Goal: Transaction & Acquisition: Purchase product/service

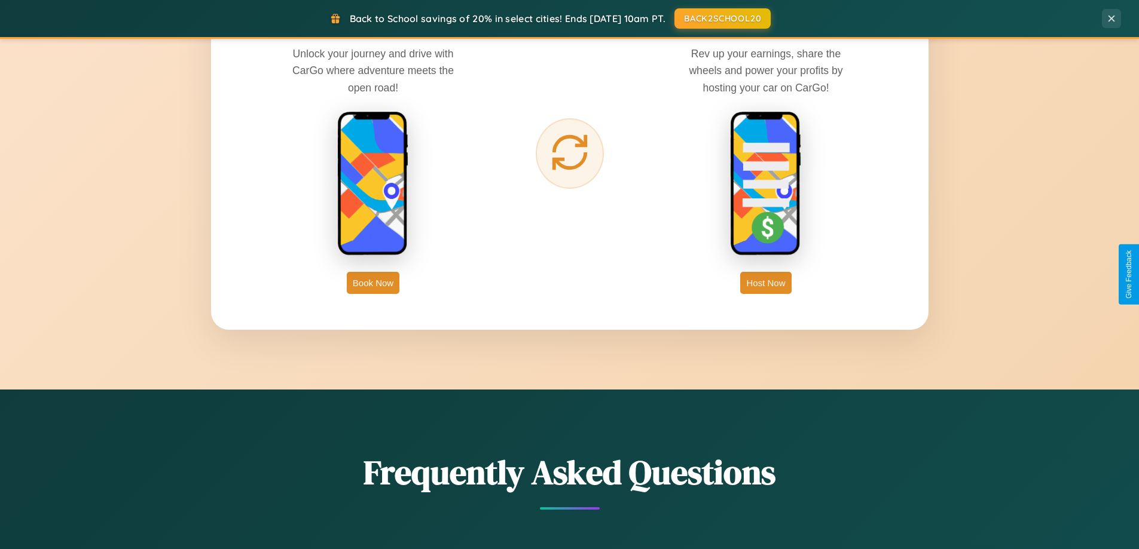
scroll to position [1921, 0]
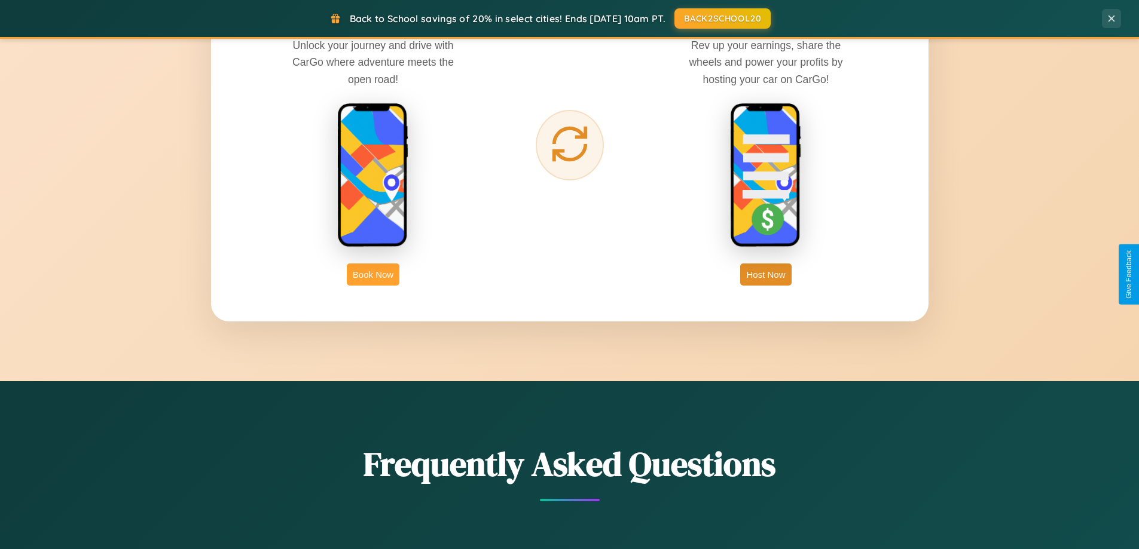
click at [373, 274] on button "Book Now" at bounding box center [373, 275] width 53 height 22
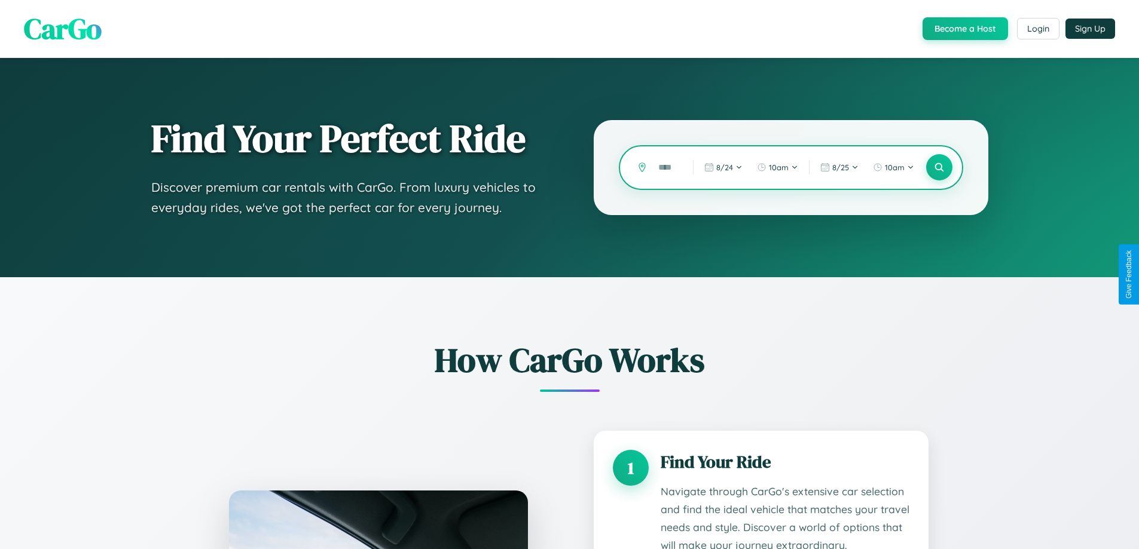
click at [667, 167] on input "text" at bounding box center [666, 167] width 29 height 21
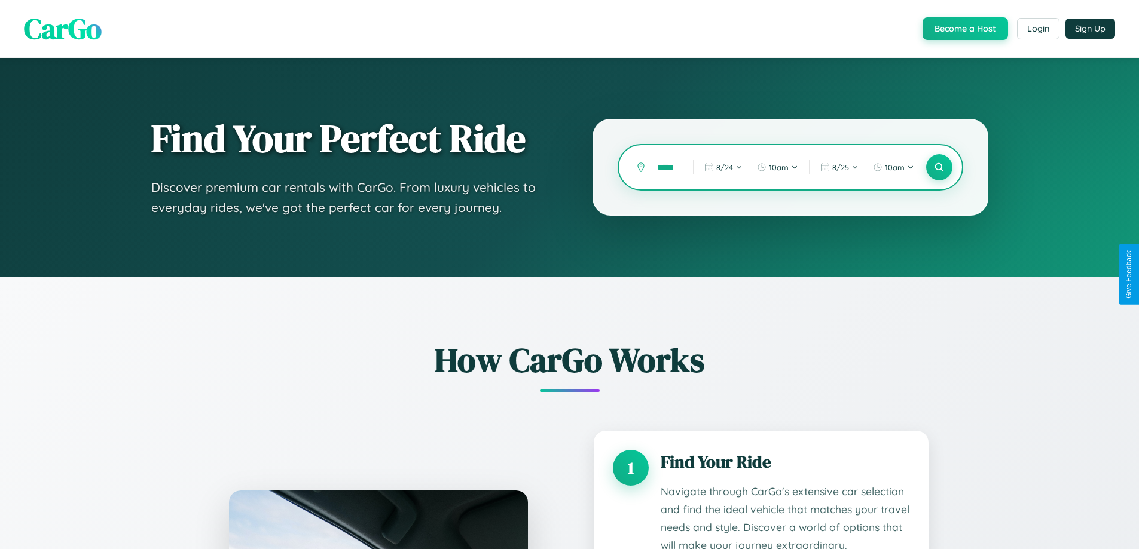
scroll to position [0, 10]
type input "******"
click at [939, 167] on icon at bounding box center [938, 167] width 11 height 11
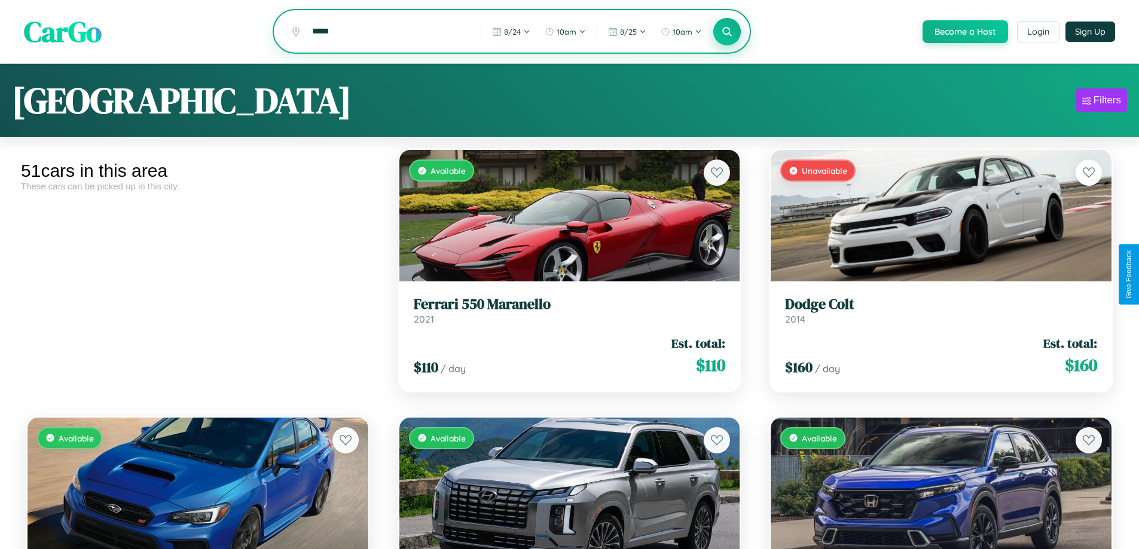
click at [726, 32] on icon at bounding box center [727, 31] width 11 height 11
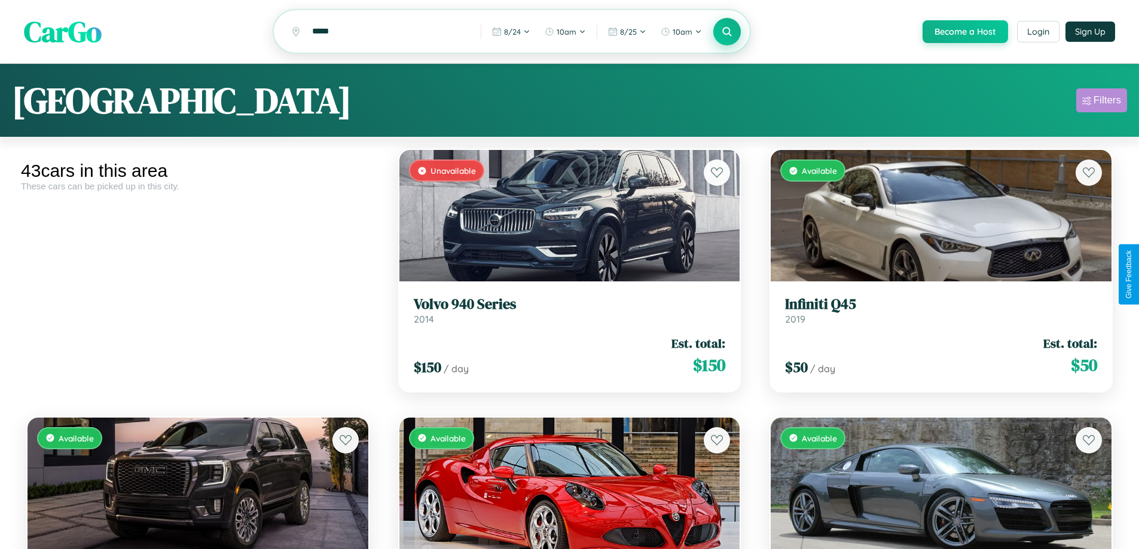
click at [1101, 102] on div "Filters" at bounding box center [1108, 100] width 28 height 12
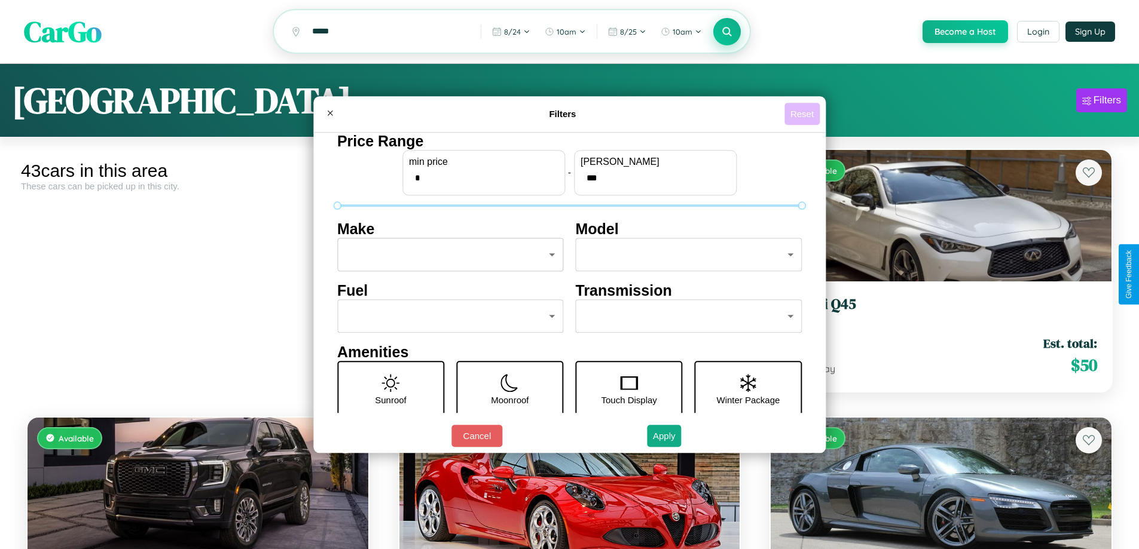
click at [804, 114] on button "Reset" at bounding box center [801, 114] width 35 height 22
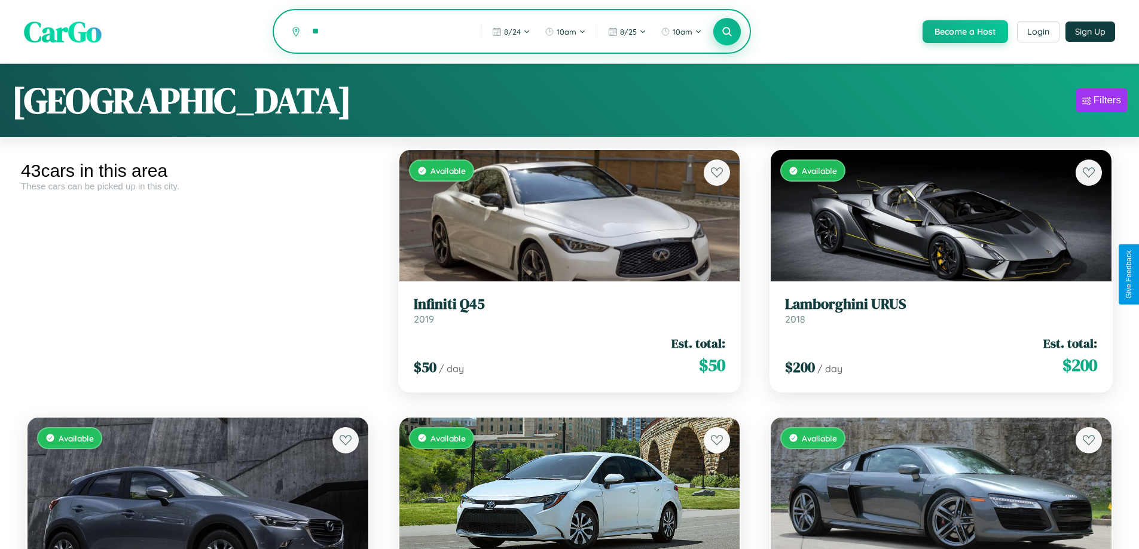
type input "*"
type input "*********"
click at [726, 32] on icon at bounding box center [727, 31] width 11 height 11
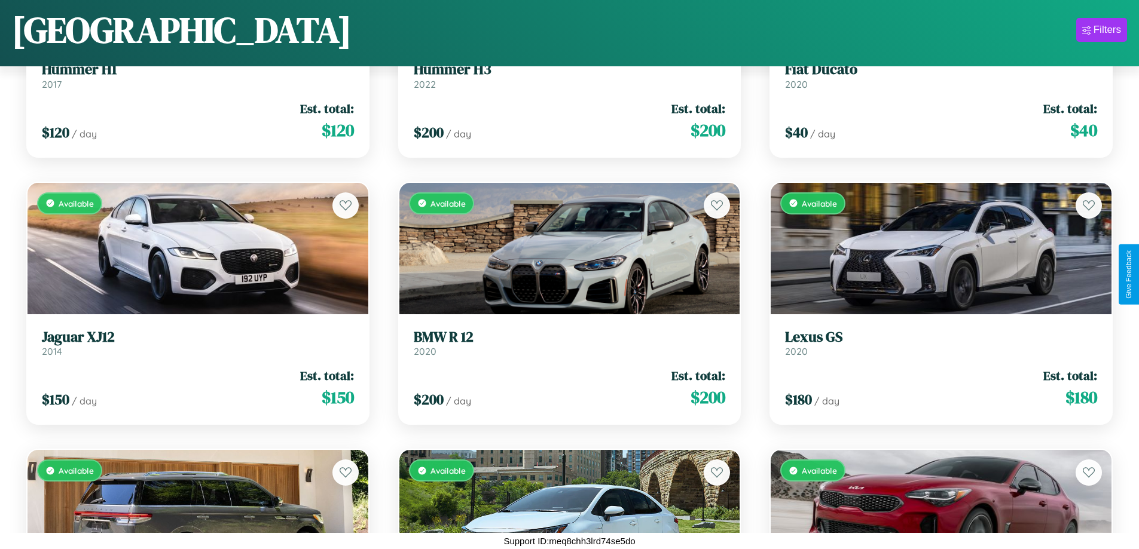
scroll to position [3113, 0]
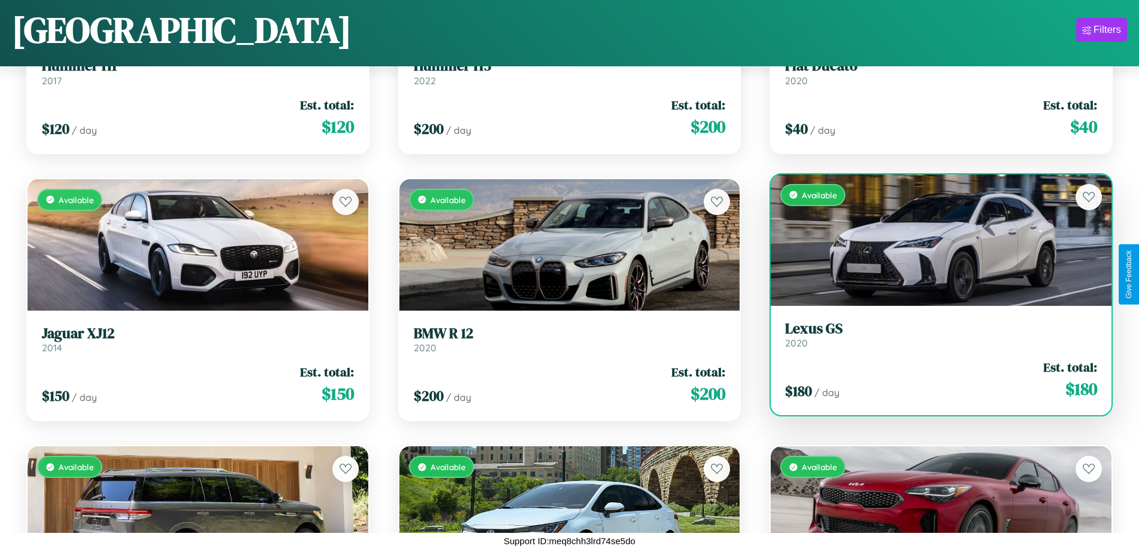
click at [933, 335] on h3 "Lexus GS" at bounding box center [941, 328] width 312 height 17
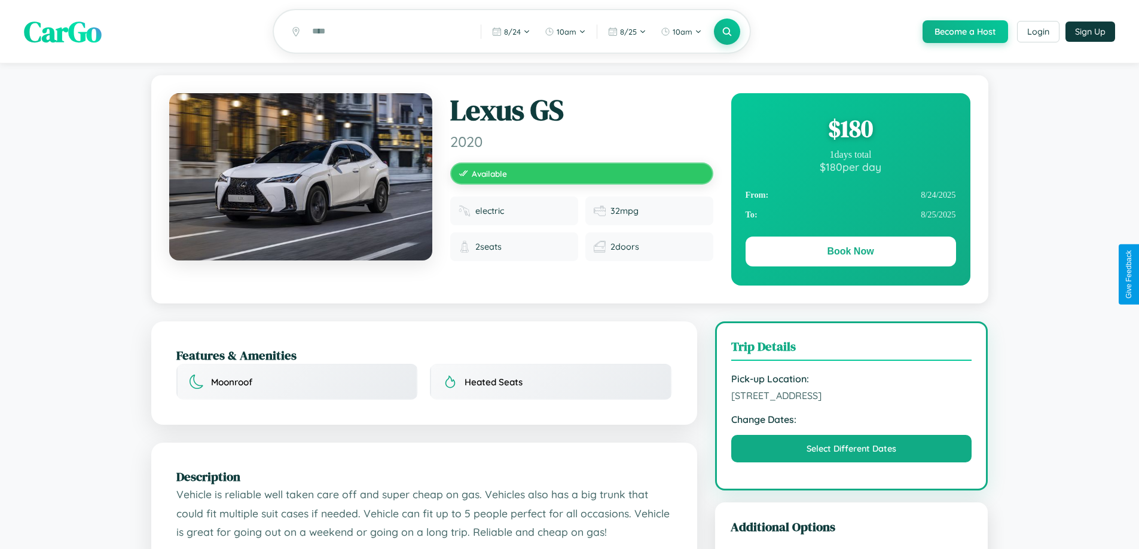
scroll to position [322, 0]
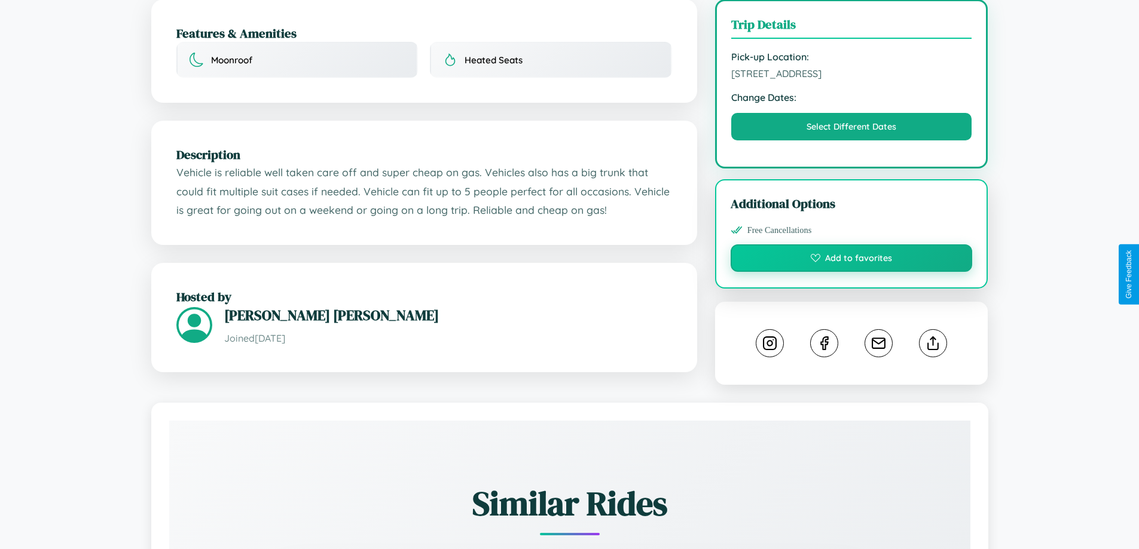
click at [851, 272] on button "Add to favorites" at bounding box center [852, 259] width 242 height 28
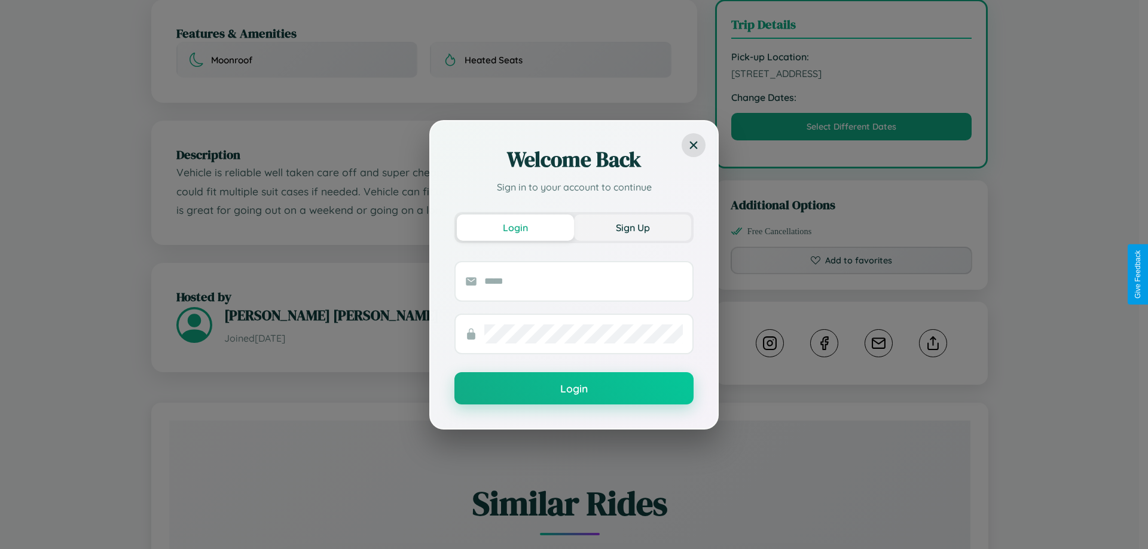
click at [633, 227] on button "Sign Up" at bounding box center [632, 228] width 117 height 26
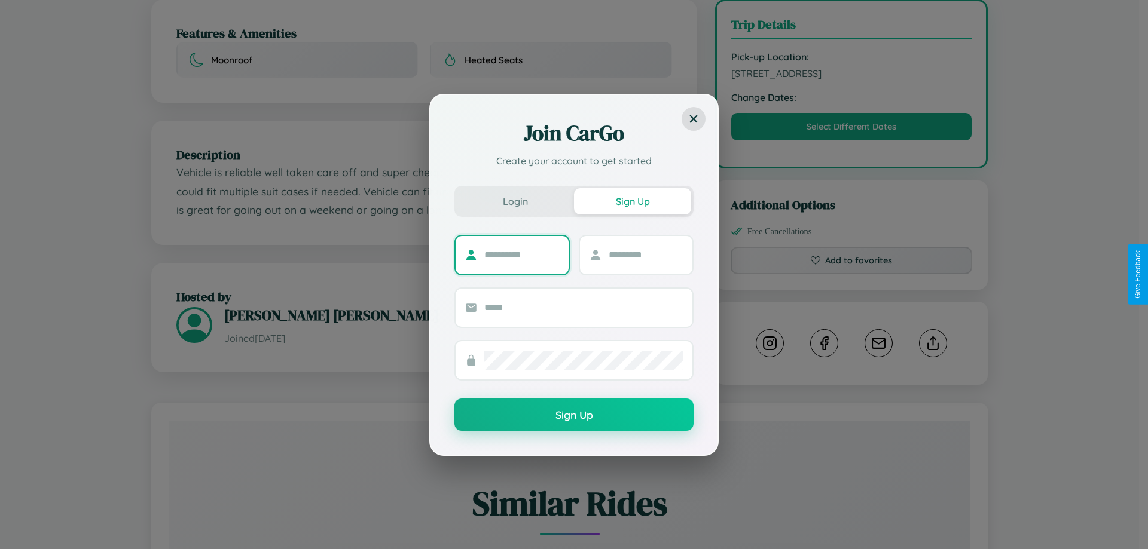
click at [521, 255] on input "text" at bounding box center [521, 255] width 75 height 19
type input "******"
click at [645, 255] on input "text" at bounding box center [646, 255] width 75 height 19
type input "*****"
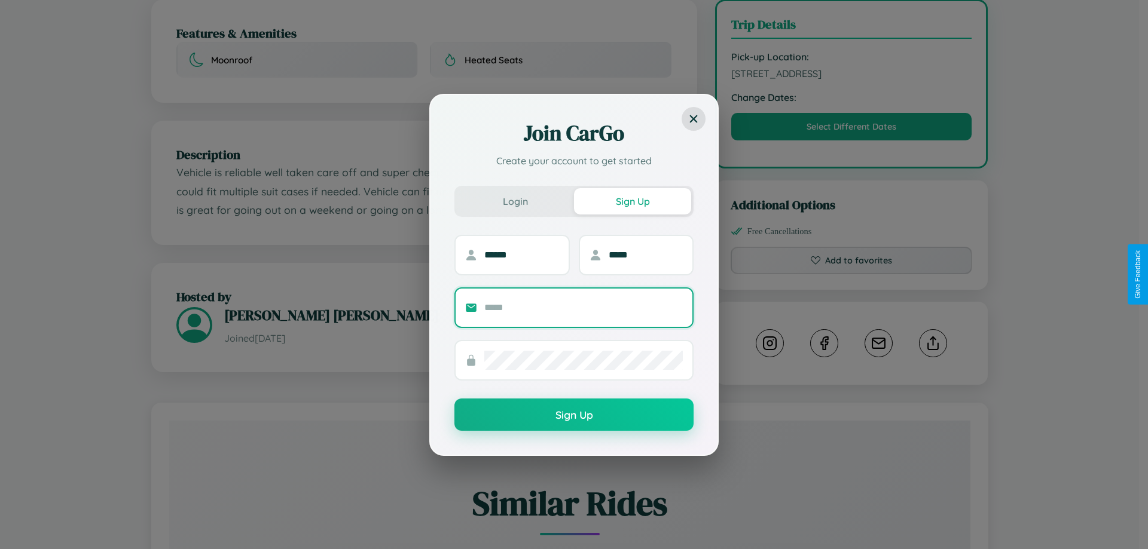
click at [584, 307] on input "text" at bounding box center [583, 307] width 199 height 19
type input "**********"
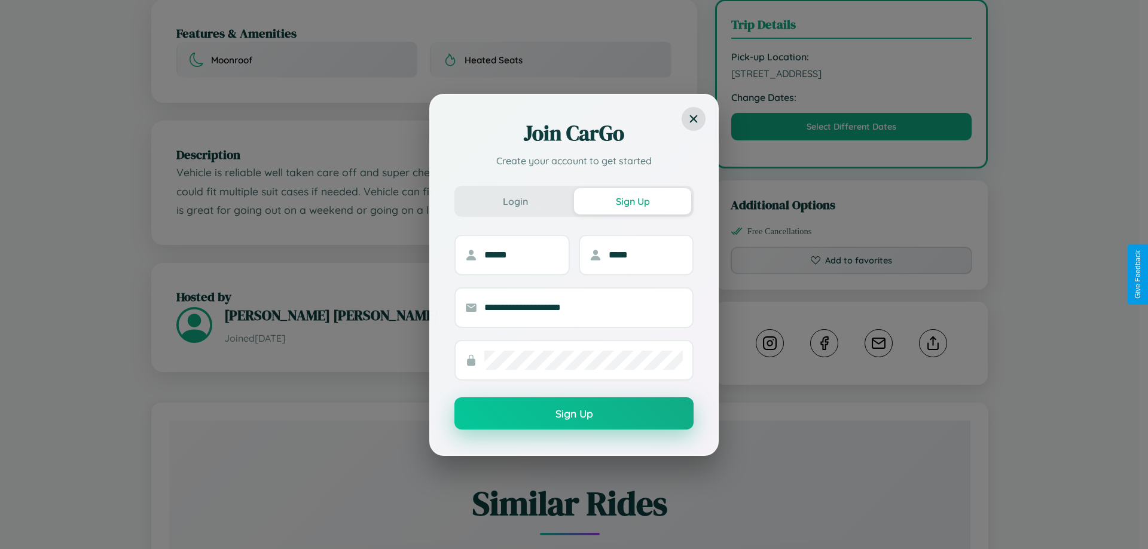
click at [574, 414] on button "Sign Up" at bounding box center [573, 414] width 239 height 32
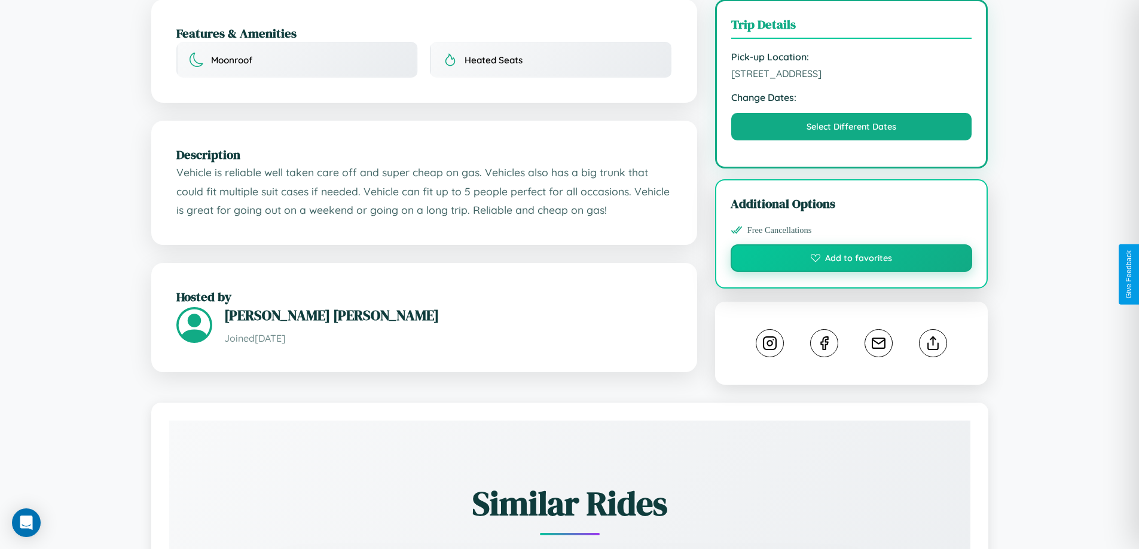
click at [851, 272] on button "Add to favorites" at bounding box center [852, 259] width 242 height 28
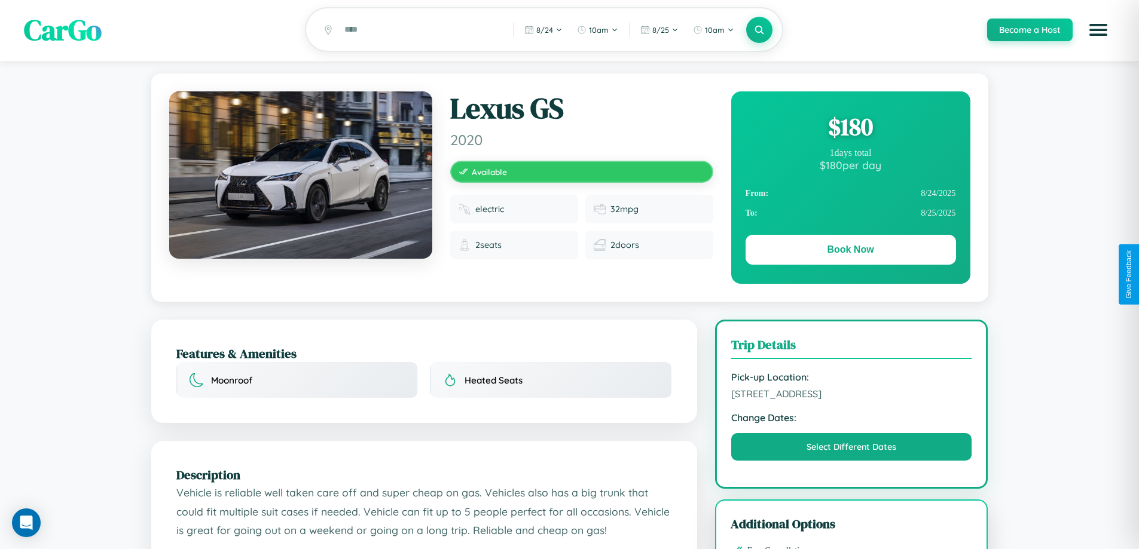
scroll to position [0, 0]
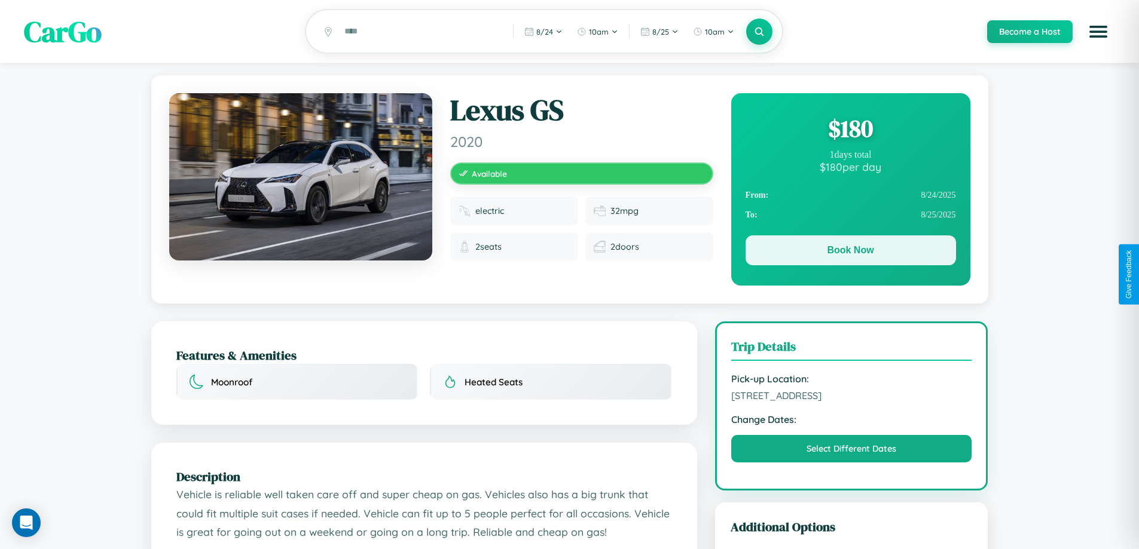
click at [850, 253] on button "Book Now" at bounding box center [851, 251] width 210 height 30
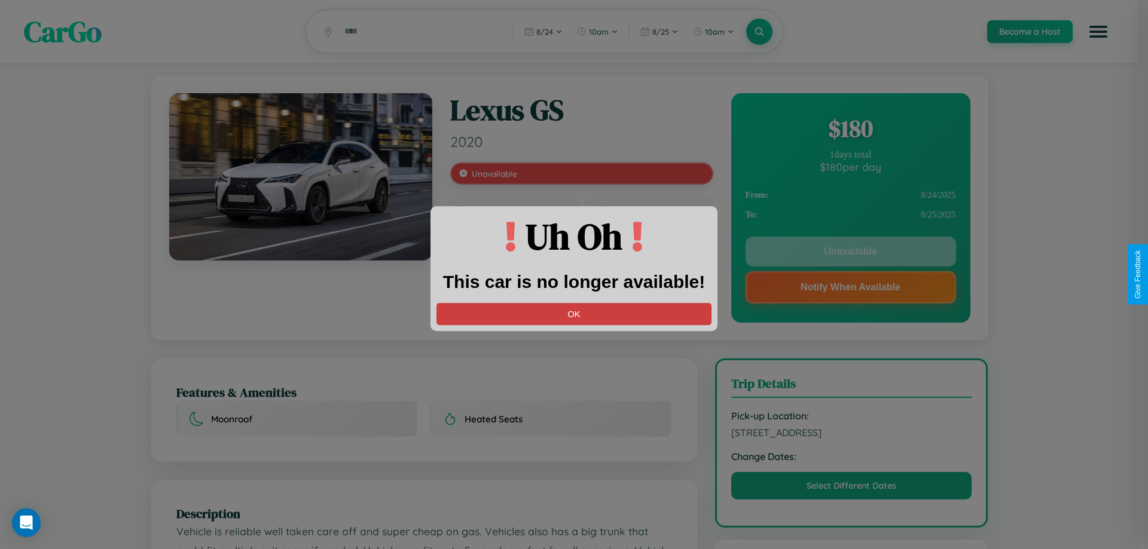
click at [574, 314] on button "OK" at bounding box center [573, 314] width 275 height 22
